Goal: Task Accomplishment & Management: Manage account settings

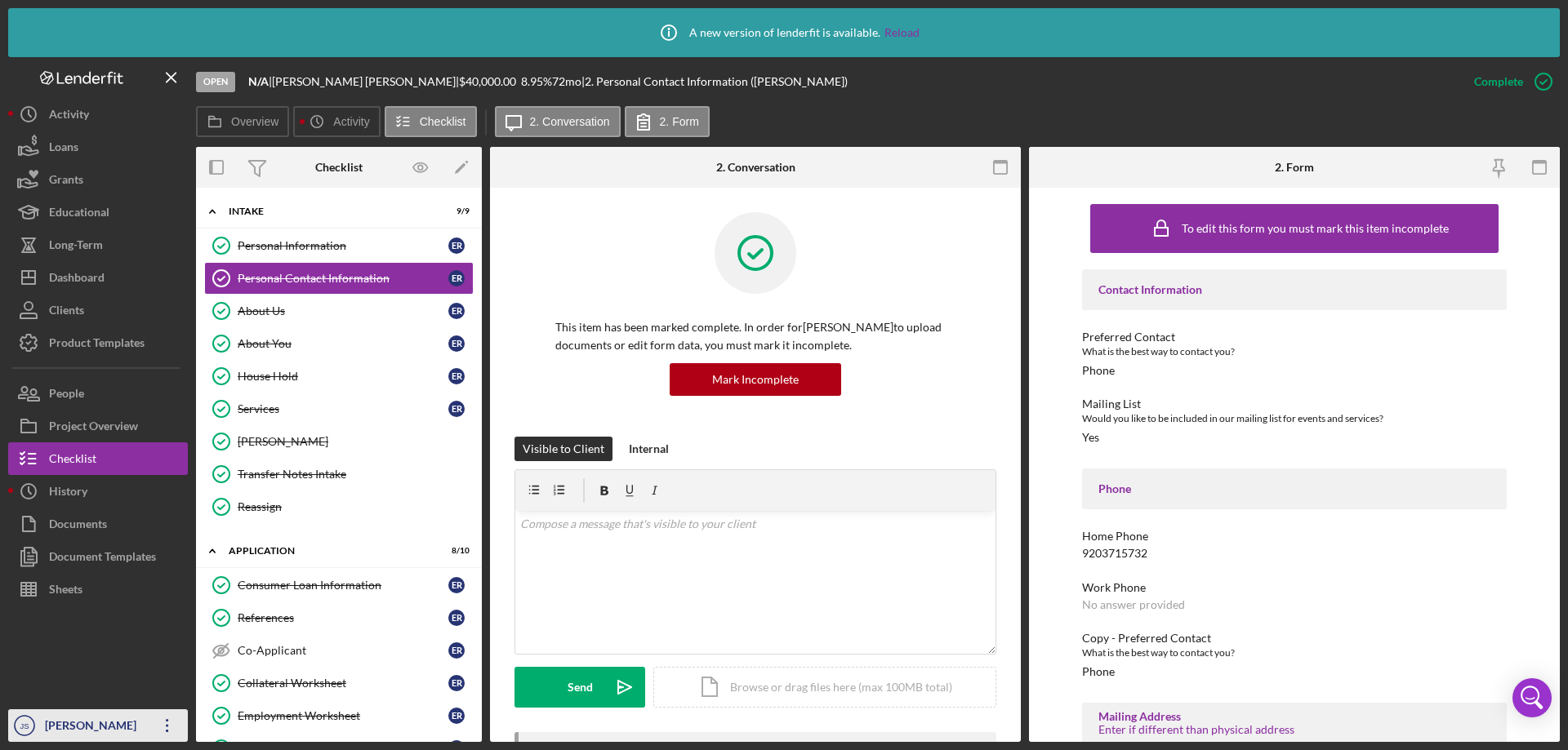
click at [77, 731] on div "[PERSON_NAME]" at bounding box center [94, 727] width 107 height 36
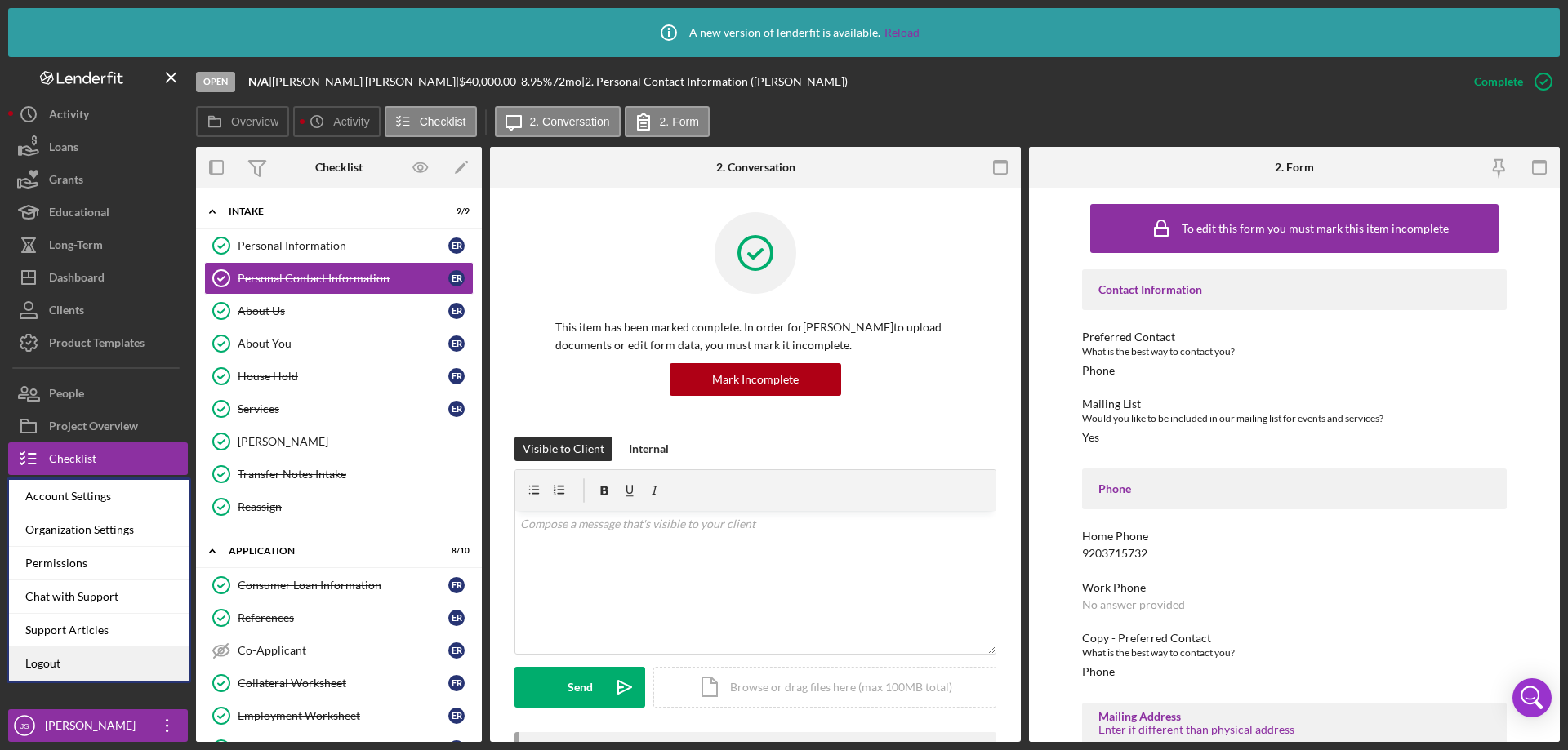
click at [51, 660] on link "Logout" at bounding box center [99, 664] width 179 height 34
